Goal: Information Seeking & Learning: Find contact information

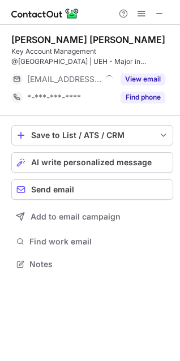
scroll to position [256, 180]
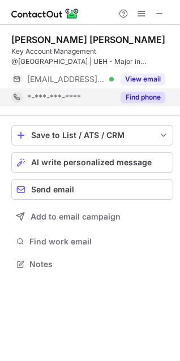
click at [144, 93] on button "Find phone" at bounding box center [143, 97] width 45 height 11
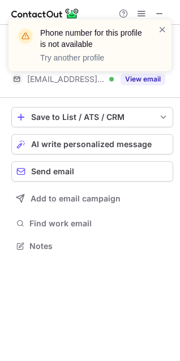
scroll to position [238, 180]
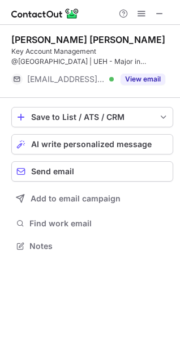
click at [145, 79] on div "Phone number for this profile is not available Try another profile" at bounding box center [89, 50] width 181 height 84
click at [145, 79] on button "View email" at bounding box center [143, 79] width 45 height 11
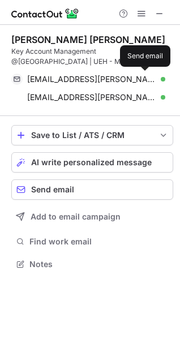
scroll to position [256, 180]
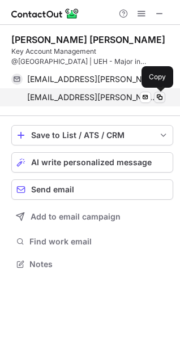
click at [157, 98] on span at bounding box center [159, 97] width 9 height 9
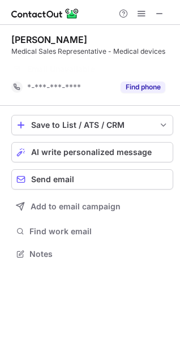
scroll to position [6, 6]
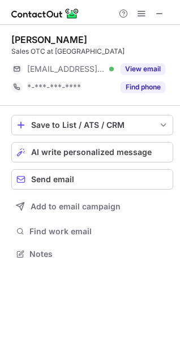
scroll to position [246, 180]
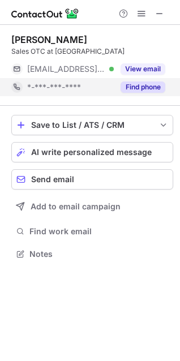
click at [145, 83] on button "Find phone" at bounding box center [143, 86] width 45 height 11
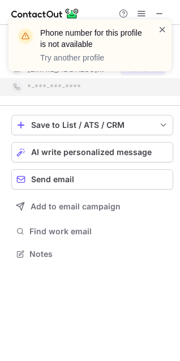
click at [161, 31] on span at bounding box center [162, 29] width 9 height 11
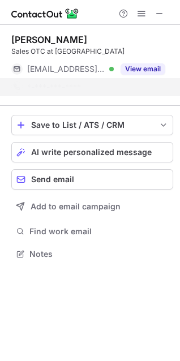
click at [150, 67] on div "Phone number for this profile is not available Try another profile" at bounding box center [89, 45] width 163 height 52
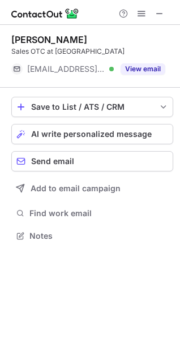
scroll to position [6, 6]
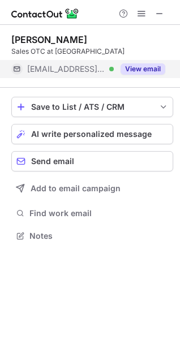
click at [149, 67] on button "View email" at bounding box center [143, 68] width 45 height 11
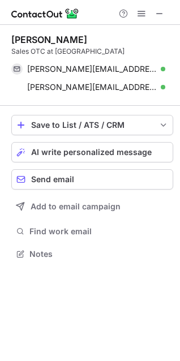
scroll to position [246, 180]
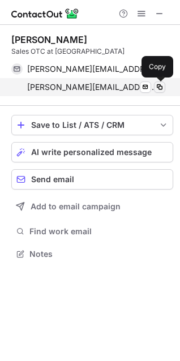
click at [158, 82] on button at bounding box center [159, 86] width 11 height 11
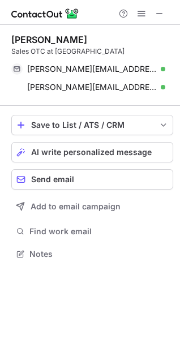
scroll to position [246, 180]
click at [160, 13] on span at bounding box center [159, 13] width 9 height 9
